Goal: Task Accomplishment & Management: Manage account settings

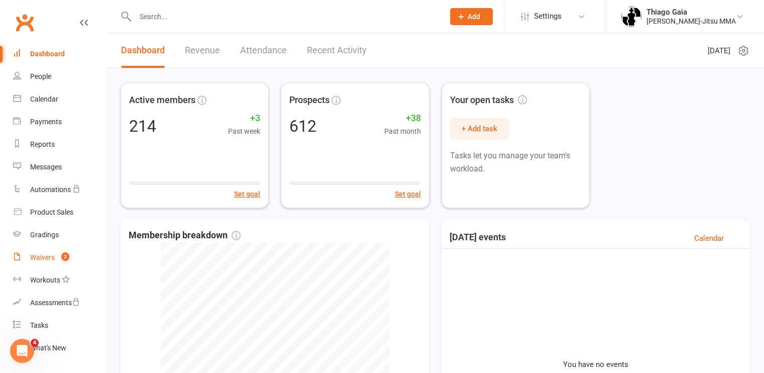
click at [38, 256] on div "Waivers" at bounding box center [42, 257] width 25 height 8
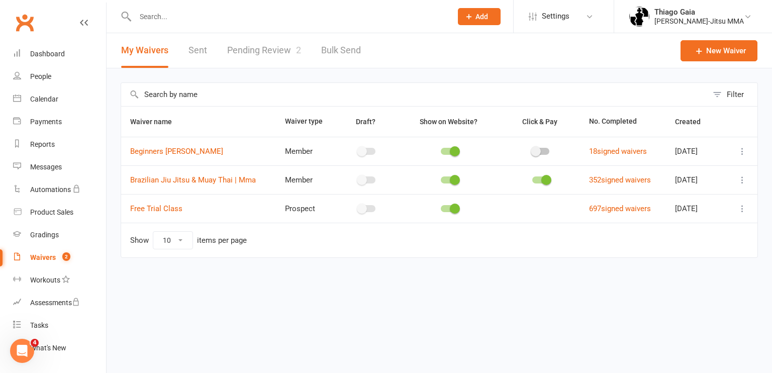
click at [271, 49] on link "Pending Review 2" at bounding box center [264, 50] width 74 height 35
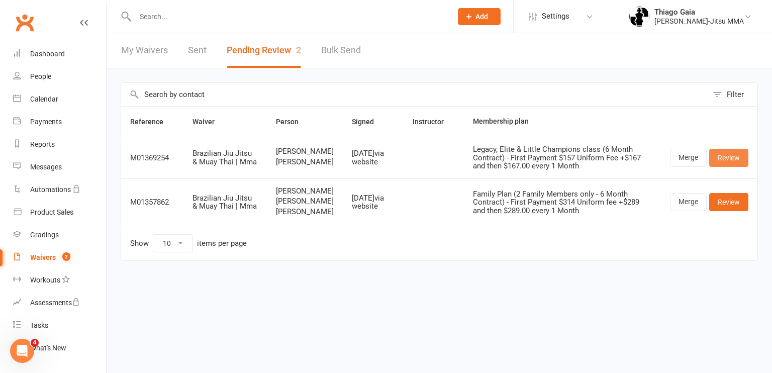
click at [722, 163] on link "Review" at bounding box center [728, 158] width 39 height 18
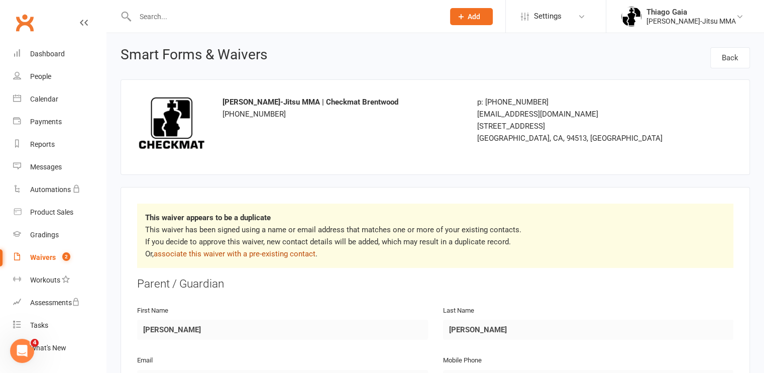
click at [229, 251] on link "associate this waiver with a pre-existing contact" at bounding box center [235, 253] width 162 height 9
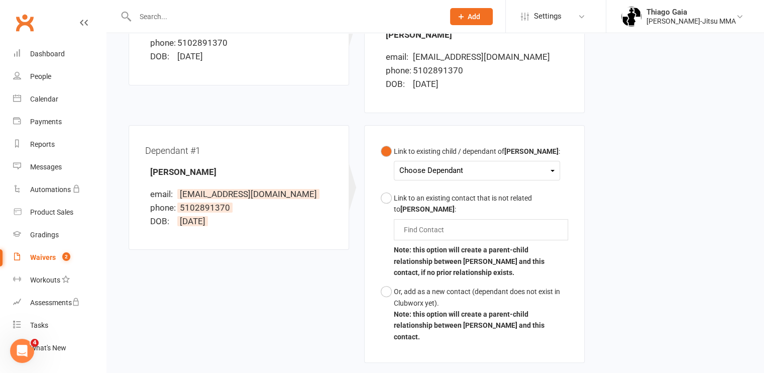
scroll to position [202, 0]
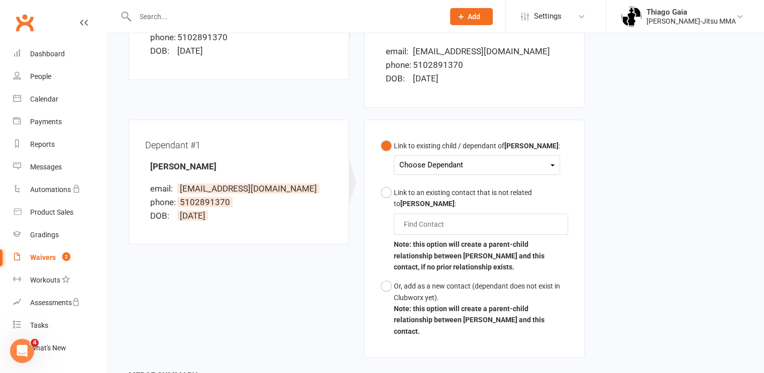
click at [501, 168] on div "Choose Dependant" at bounding box center [477, 165] width 155 height 14
click at [472, 187] on link "[PERSON_NAME]" at bounding box center [450, 189] width 100 height 22
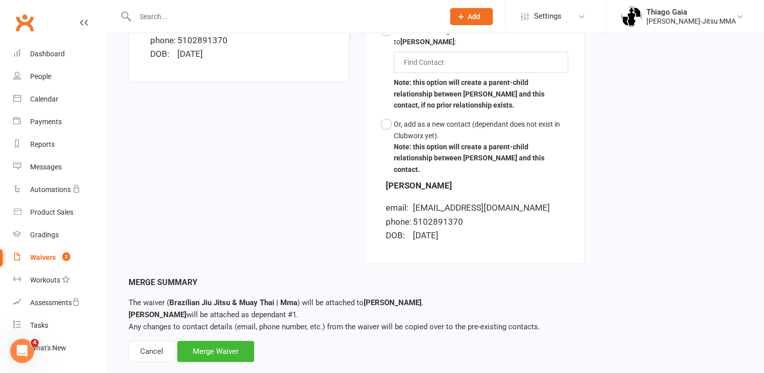
scroll to position [371, 0]
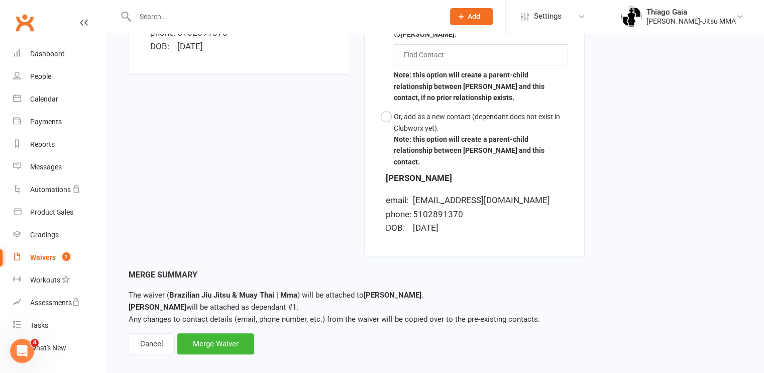
click at [204, 342] on div "Associate Waiver with Contact Waiver: Brazilian Jiu Jitsu & Muay Thai | Mma Sig…" at bounding box center [436, 16] width 658 height 709
click at [209, 339] on div "Merge Waiver" at bounding box center [215, 343] width 77 height 21
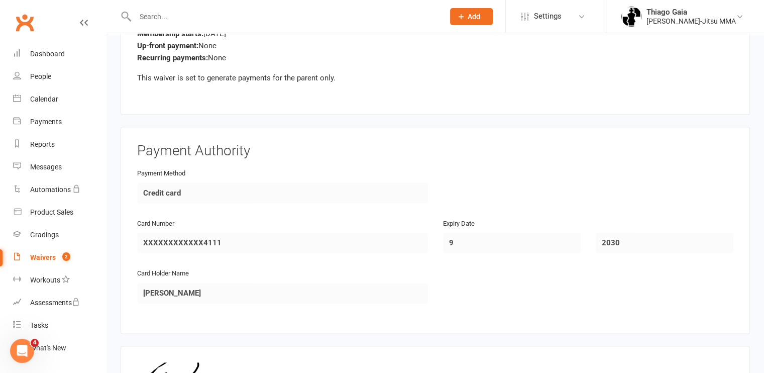
scroll to position [1438, 0]
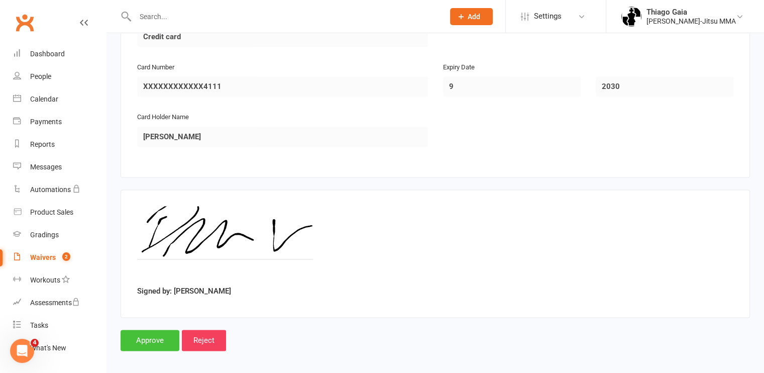
click at [149, 336] on input "Approve" at bounding box center [150, 340] width 59 height 21
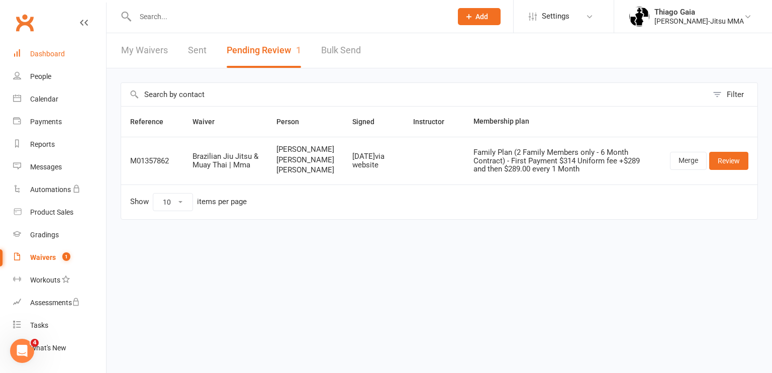
click at [69, 53] on link "Dashboard" at bounding box center [59, 54] width 93 height 23
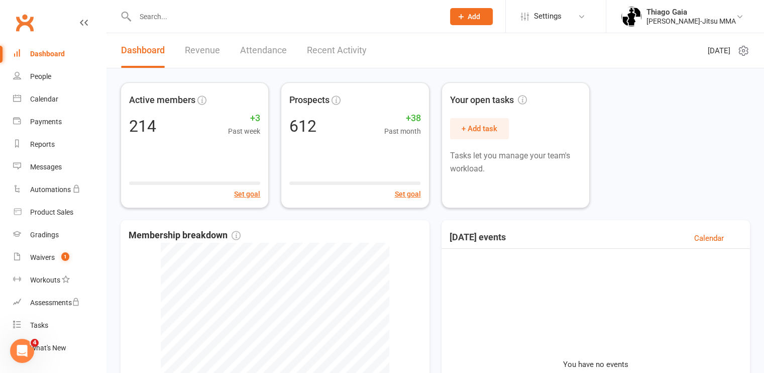
click at [49, 55] on div "Dashboard" at bounding box center [47, 54] width 35 height 8
click at [322, 47] on link "Recent Activity" at bounding box center [337, 50] width 60 height 35
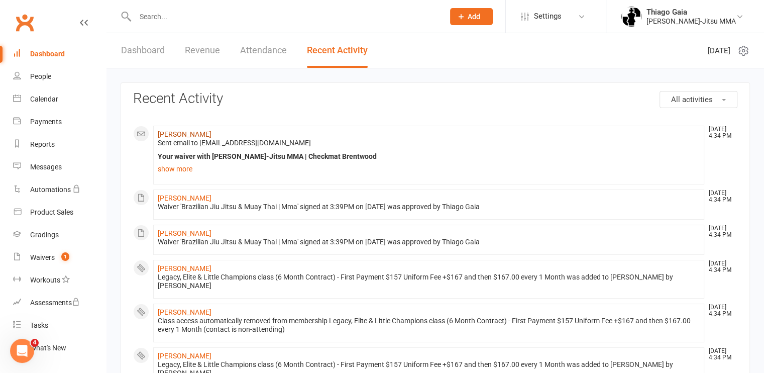
click at [183, 136] on link "[PERSON_NAME]" at bounding box center [185, 134] width 54 height 8
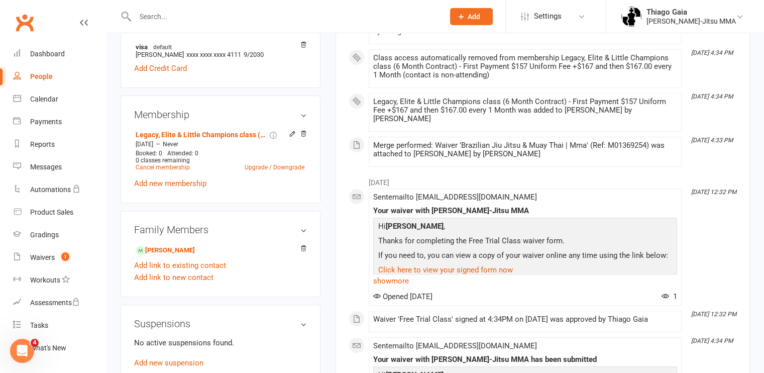
scroll to position [309, 0]
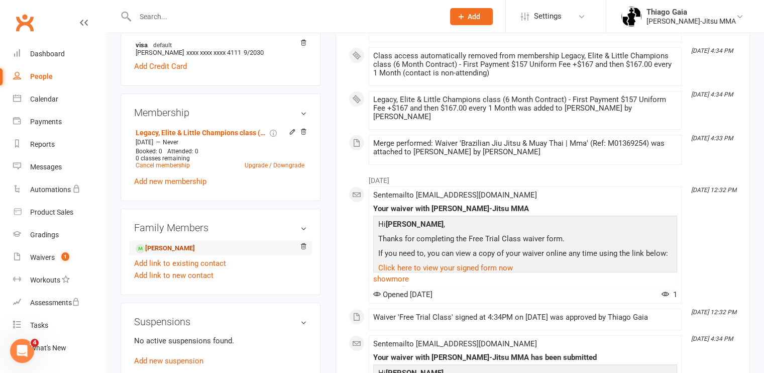
click at [193, 245] on link "[PERSON_NAME]" at bounding box center [165, 248] width 59 height 11
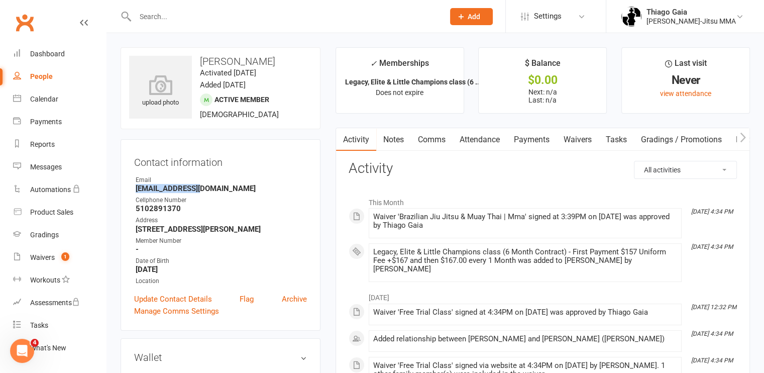
drag, startPoint x: 209, startPoint y: 188, endPoint x: 136, endPoint y: 191, distance: 73.4
click at [136, 191] on strong "[EMAIL_ADDRESS][DOMAIN_NAME]" at bounding box center [221, 188] width 171 height 9
copy strong "[EMAIL_ADDRESS][DOMAIN_NAME]"
